Goal: Communication & Community: Answer question/provide support

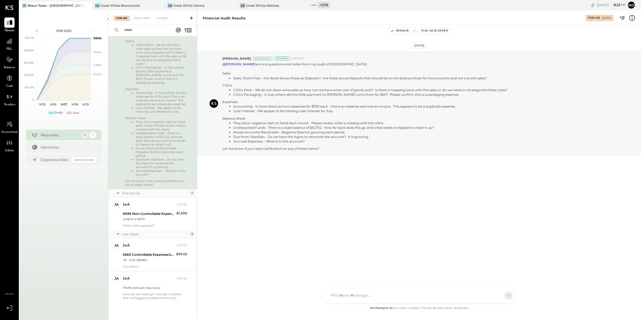
scroll to position [86, 0]
click at [144, 211] on div "9999 Non-Controllable Expenses:Other Income and Expenses:To Be Classified P&L" at bounding box center [149, 211] width 52 height 5
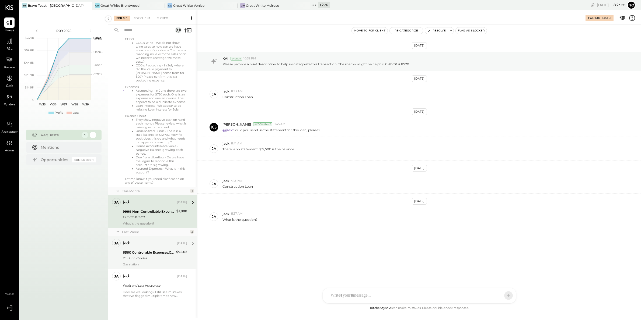
click at [147, 254] on div "6560 Controllable Expenses:General & Administrative Expenses:Bank Charges & Fees" at bounding box center [149, 252] width 52 height 5
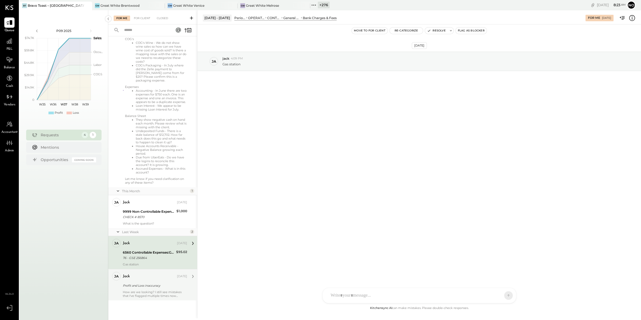
click at [139, 283] on div "Profit and Loss inaccuracy" at bounding box center [154, 285] width 63 height 5
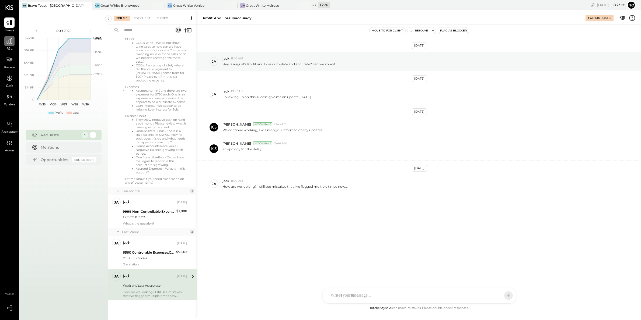
click at [7, 43] on icon at bounding box center [9, 41] width 5 height 5
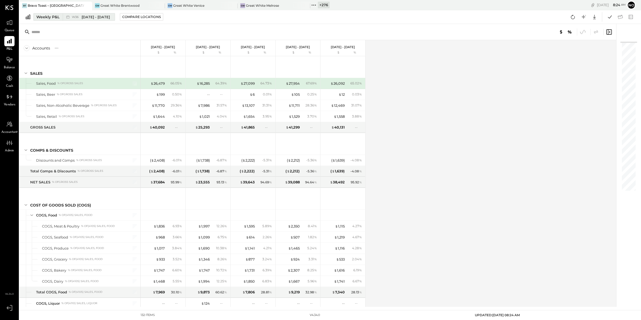
click at [46, 19] on div "Weekly P&L" at bounding box center [47, 16] width 23 height 5
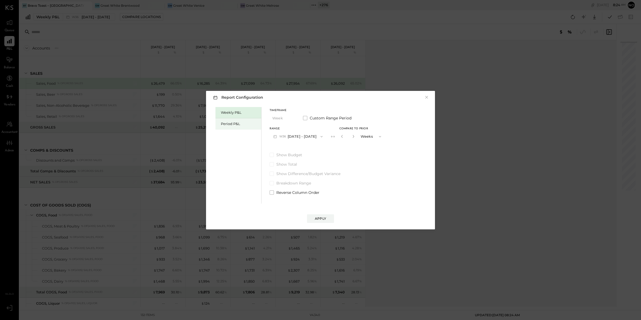
click at [229, 122] on div "Period P&L" at bounding box center [240, 123] width 38 height 5
click at [306, 137] on button "P09 Aug 25 - Sep 28, 2025" at bounding box center [298, 137] width 56 height 10
click at [291, 149] on span "Jul 28 - Aug 24, 2025" at bounding box center [295, 148] width 26 height 5
click at [295, 135] on button "P08 Jul 28 - Aug 24, 2025" at bounding box center [298, 137] width 56 height 10
click at [293, 138] on span "Aug 25 - Sep 28, 2025" at bounding box center [295, 137] width 26 height 5
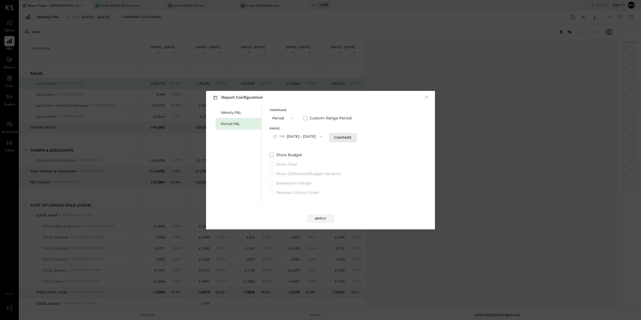
click at [351, 137] on div "Compare" at bounding box center [343, 137] width 18 height 5
click at [354, 137] on icon "button" at bounding box center [352, 136] width 3 height 3
type input "*"
click at [318, 218] on div "Apply" at bounding box center [320, 218] width 11 height 5
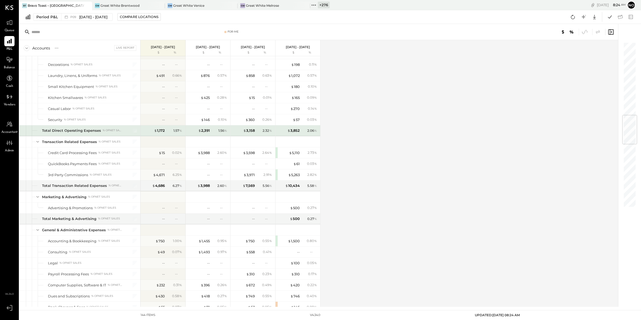
scroll to position [619, 0]
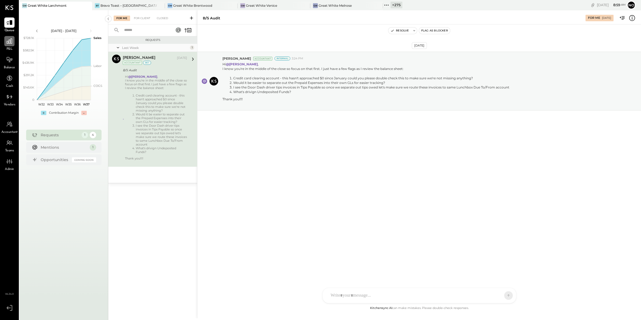
click at [7, 45] on div at bounding box center [9, 41] width 10 height 10
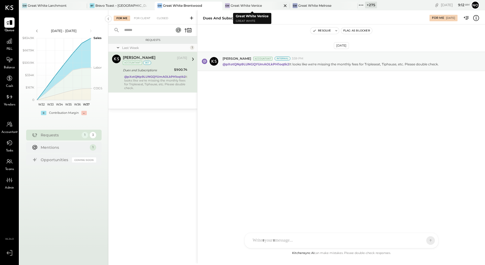
click at [253, 7] on div "Great White Venice" at bounding box center [245, 5] width 31 height 5
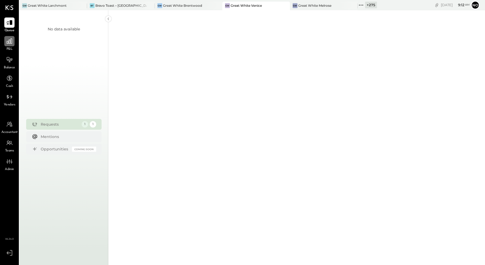
click at [6, 43] on icon at bounding box center [9, 41] width 7 height 7
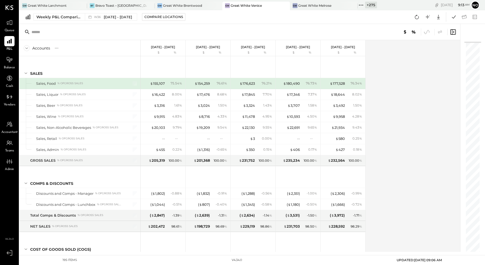
click at [7, 17] on div "Queue P&L Balance Cash Vendors Accountant Teams Admin v 4.34.0" at bounding box center [9, 132] width 19 height 265
click at [8, 22] on icon at bounding box center [9, 22] width 6 height 5
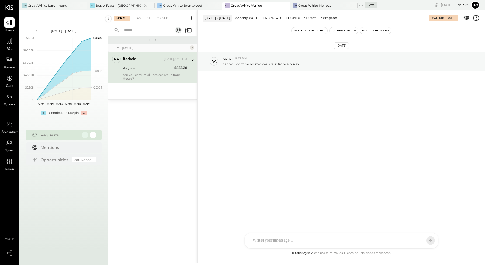
click at [156, 77] on div "can you confirm all invoices are in from House?" at bounding box center [155, 77] width 64 height 8
drag, startPoint x: 297, startPoint y: 63, endPoint x: 223, endPoint y: 64, distance: 74.1
click at [223, 64] on p "can you confirm all invoices are in from House?" at bounding box center [260, 64] width 77 height 5
copy p "can you confirm all invoices are in from House"
click at [299, 109] on div "[DATE] ra rachelr 6:43 PM can you confirm all invoices are in from House?" at bounding box center [340, 75] width 287 height 74
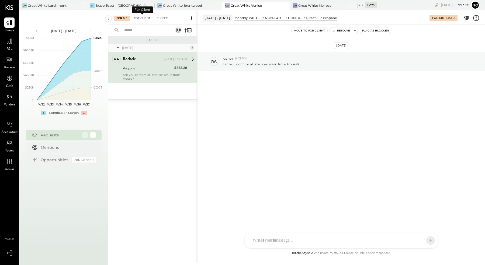
click at [139, 18] on div "For Client" at bounding box center [142, 18] width 22 height 5
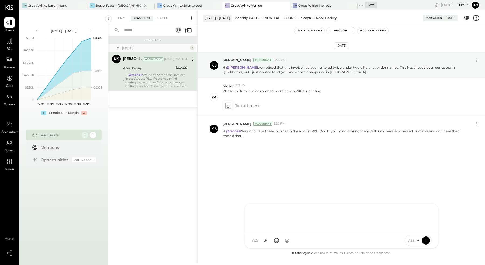
click at [258, 242] on div "R rachelr DA [PERSON_NAME] S samt CC [PERSON_NAME] S samc J [PERSON_NAME] T [PE…" at bounding box center [341, 226] width 194 height 45
type input "*****"
click at [288, 216] on span "rachelr" at bounding box center [296, 216] width 42 height 5
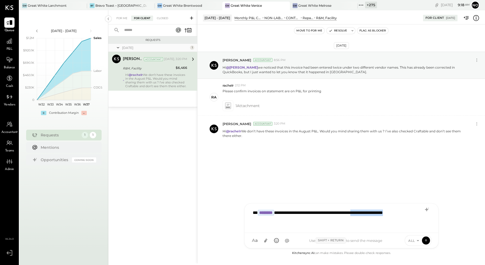
drag, startPoint x: 378, startPoint y: 214, endPoint x: 405, endPoint y: 226, distance: 29.3
click at [405, 226] on div "**********" at bounding box center [341, 218] width 183 height 22
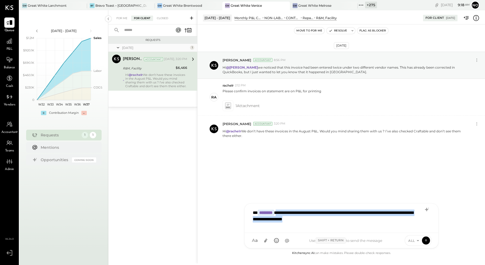
drag, startPoint x: 338, startPoint y: 219, endPoint x: 283, endPoint y: 214, distance: 55.4
click at [283, 214] on div "**********" at bounding box center [341, 218] width 183 height 22
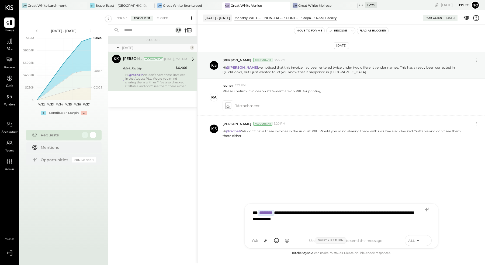
click at [425, 240] on icon at bounding box center [425, 239] width 2 height 1
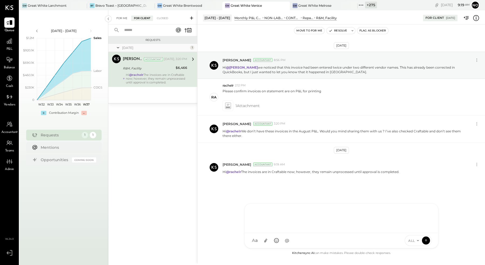
click at [122, 16] on div "For Me" at bounding box center [122, 18] width 16 height 5
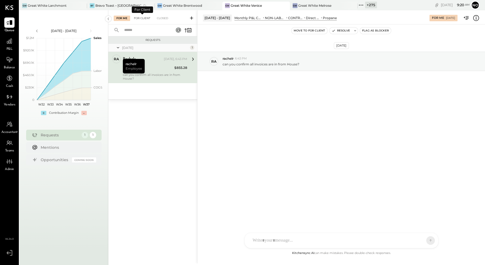
click at [139, 18] on div "For Client" at bounding box center [142, 18] width 22 height 5
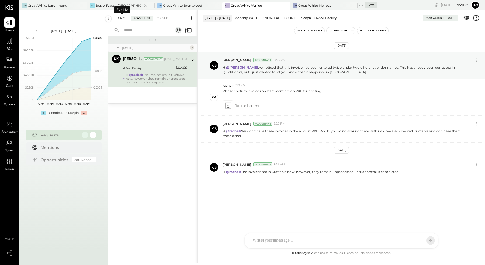
click at [120, 18] on div "For Me" at bounding box center [122, 18] width 16 height 5
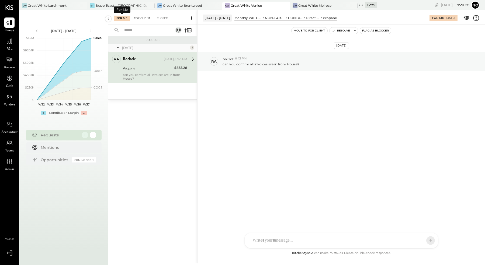
click at [142, 18] on div "For Client" at bounding box center [142, 18] width 22 height 5
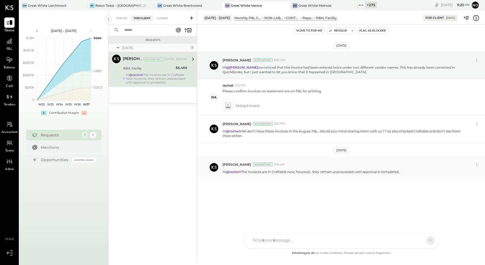
drag, startPoint x: 222, startPoint y: 171, endPoint x: 404, endPoint y: 173, distance: 181.8
click at [404, 173] on div "Hi @rachelr The invoices are in Craftable now; however, they remain unprocessed…" at bounding box center [351, 172] width 258 height 6
copy p "Hi @rachelr The invoices are in Craftable now; however, they remain unprocessed…"
